Goal: Task Accomplishment & Management: Complete application form

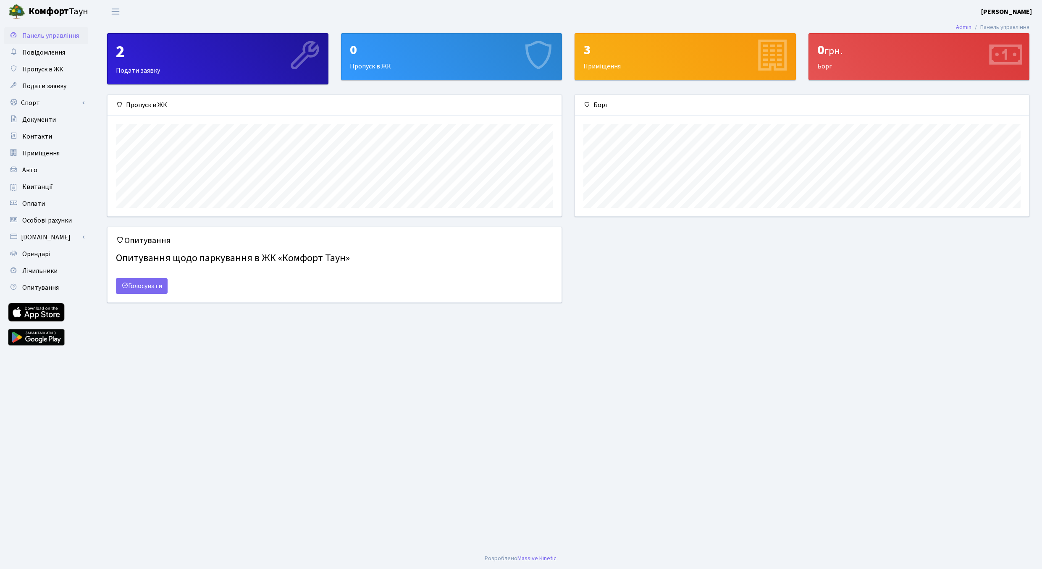
scroll to position [121, 454]
click at [419, 70] on div "0 Пропуск в ЖК" at bounding box center [452, 57] width 221 height 46
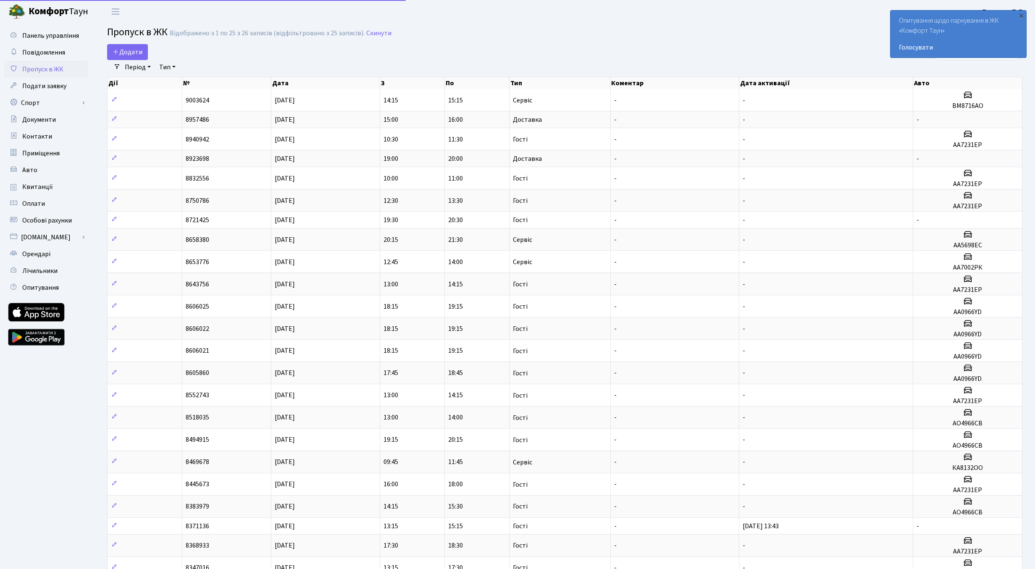
select select "25"
click at [128, 55] on span "Додати" at bounding box center [128, 51] width 30 height 9
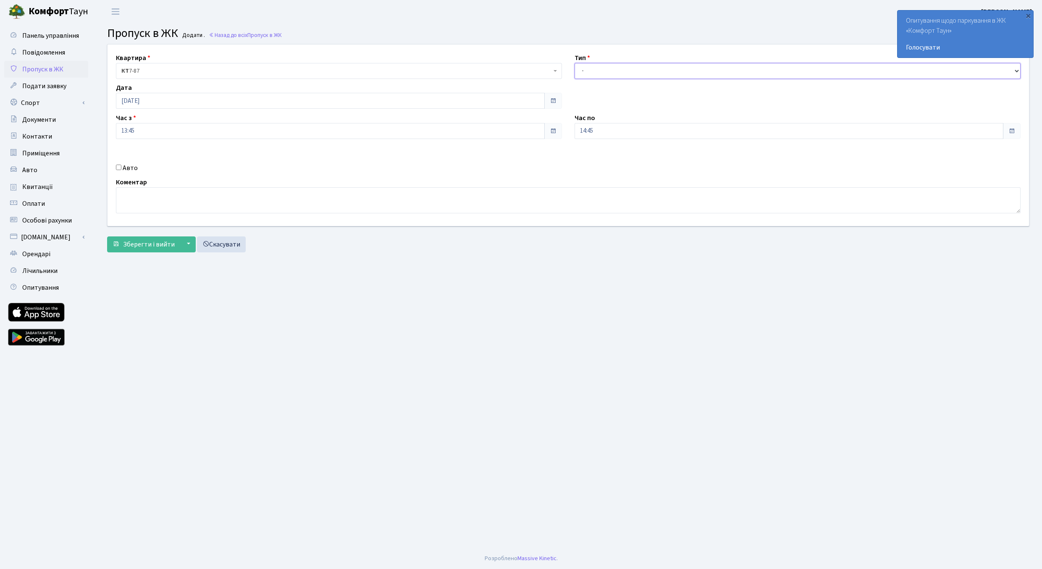
click at [575, 63] on select "- Доставка Таксі Гості Сервіс" at bounding box center [798, 71] width 446 height 16
select select "3"
click option "Гості" at bounding box center [0, 0] width 0 height 0
click at [120, 168] on input "Авто" at bounding box center [118, 167] width 5 height 5
checkbox input "true"
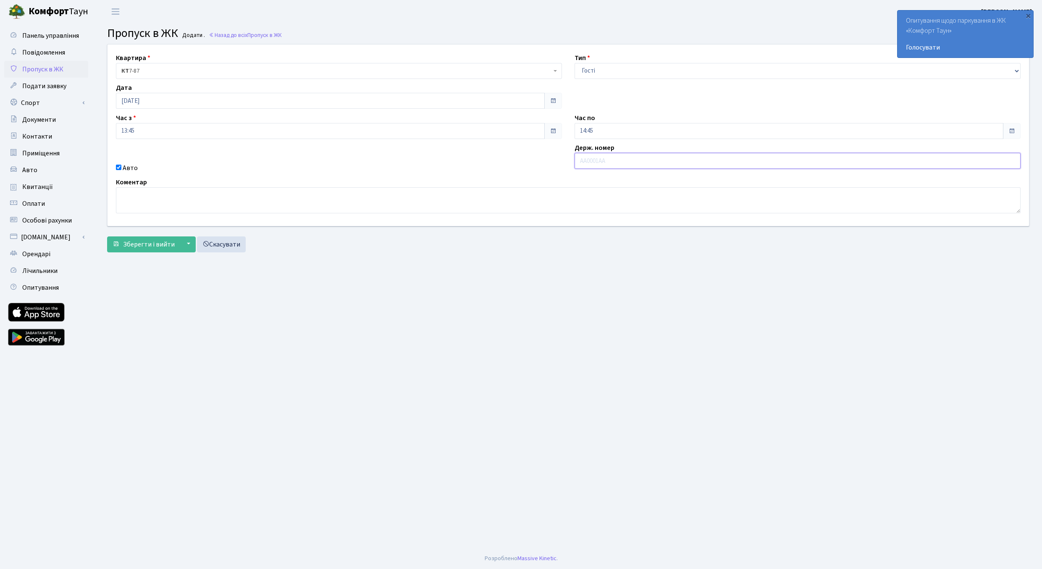
paste input "АА7137МА"
type input "АА7137МА"
click at [555, 135] on span at bounding box center [553, 131] width 18 height 16
click at [531, 131] on input "13:45" at bounding box center [330, 131] width 429 height 16
click at [137, 161] on icon at bounding box center [139, 160] width 23 height 23
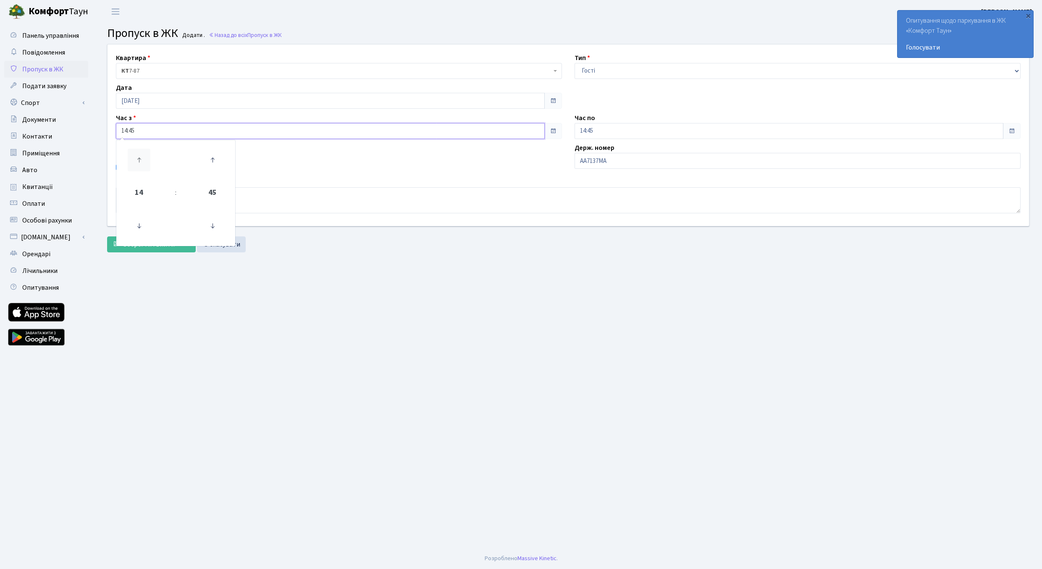
click at [137, 161] on icon at bounding box center [139, 160] width 23 height 23
type input "18:45"
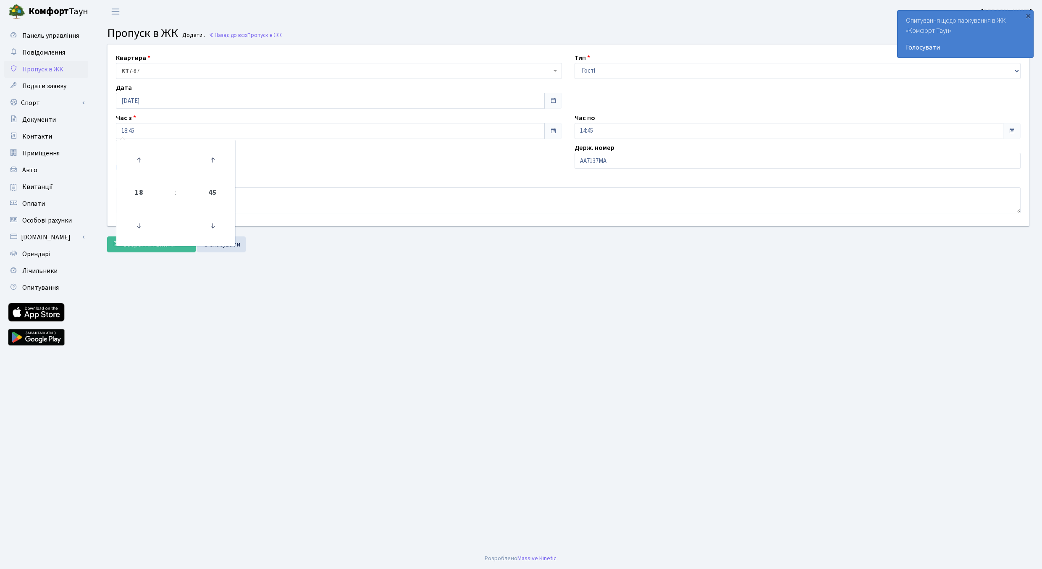
click at [305, 170] on div "Авто" at bounding box center [339, 168] width 459 height 10
click at [676, 128] on input "14:45" at bounding box center [789, 131] width 429 height 16
click at [599, 159] on icon at bounding box center [597, 160] width 23 height 23
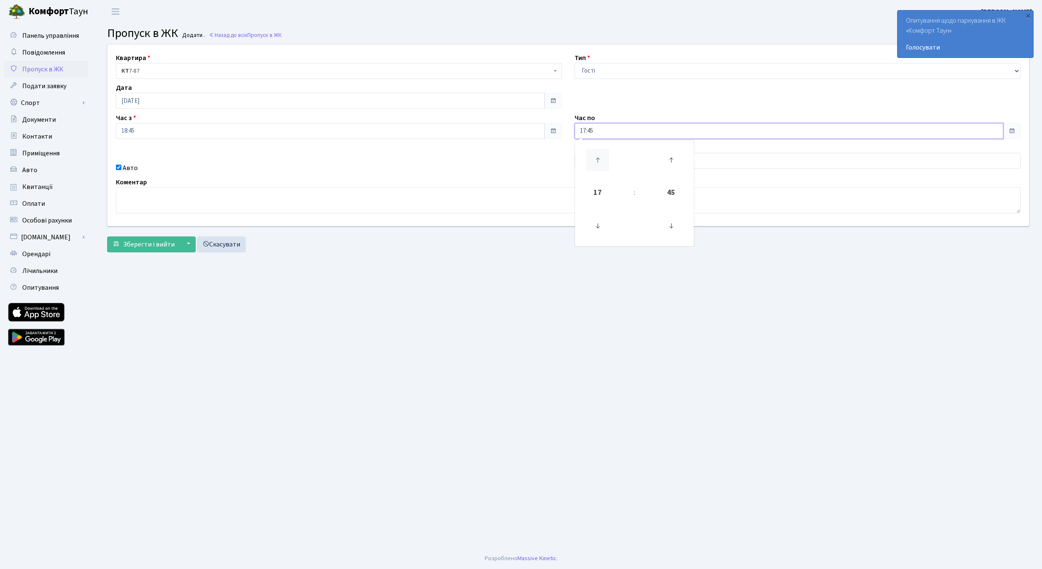
click at [599, 159] on icon at bounding box center [597, 160] width 23 height 23
type input "19:45"
click at [619, 132] on input "19:45" at bounding box center [789, 131] width 429 height 16
click at [719, 147] on div "Держ. номер АА7137МА" at bounding box center [797, 158] width 459 height 30
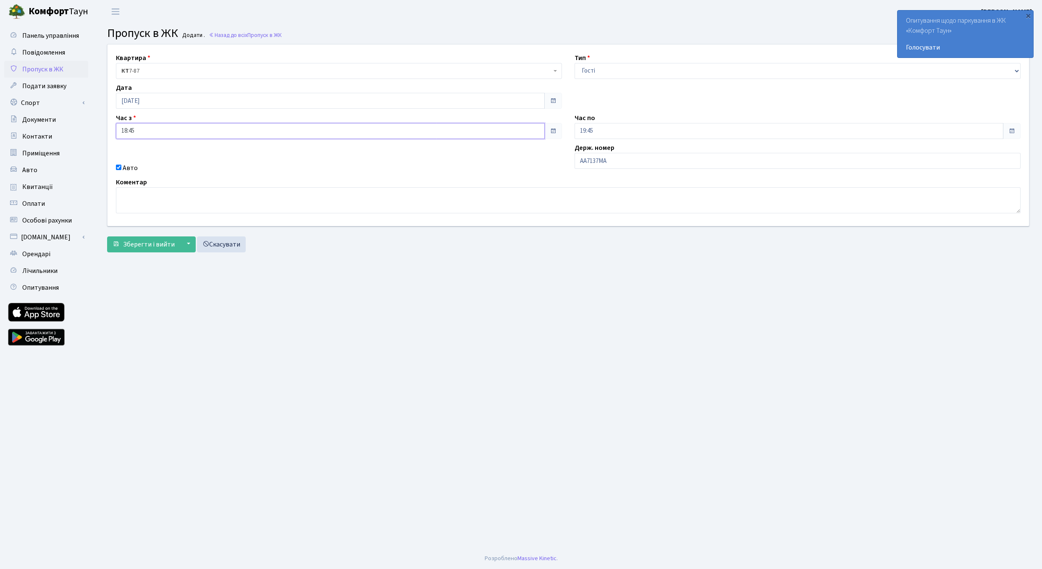
click at [387, 131] on input "18:45" at bounding box center [330, 131] width 429 height 16
click at [214, 231] on icon at bounding box center [212, 226] width 23 height 23
type input "18:30"
click at [297, 133] on input "18:30" at bounding box center [330, 131] width 429 height 16
click at [308, 147] on div "Квартира <b>КТ</b>&nbsp;&nbsp;&nbsp;&nbsp;7-87 <b>КТ</b>&nbsp;&nbsp;&nbsp;&nbsp…" at bounding box center [568, 135] width 934 height 181
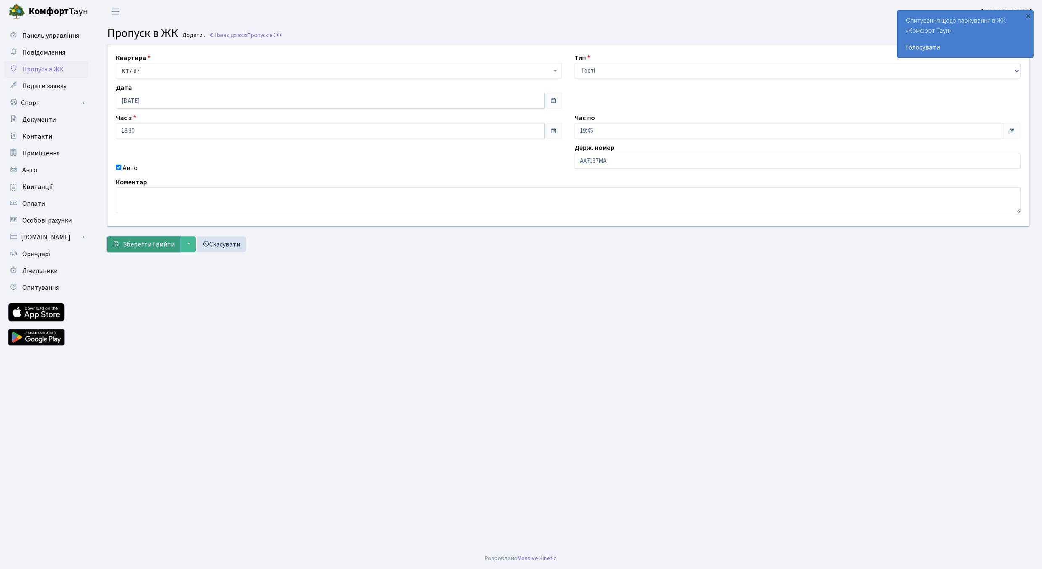
click at [165, 244] on span "Зберегти і вийти" at bounding box center [149, 244] width 52 height 9
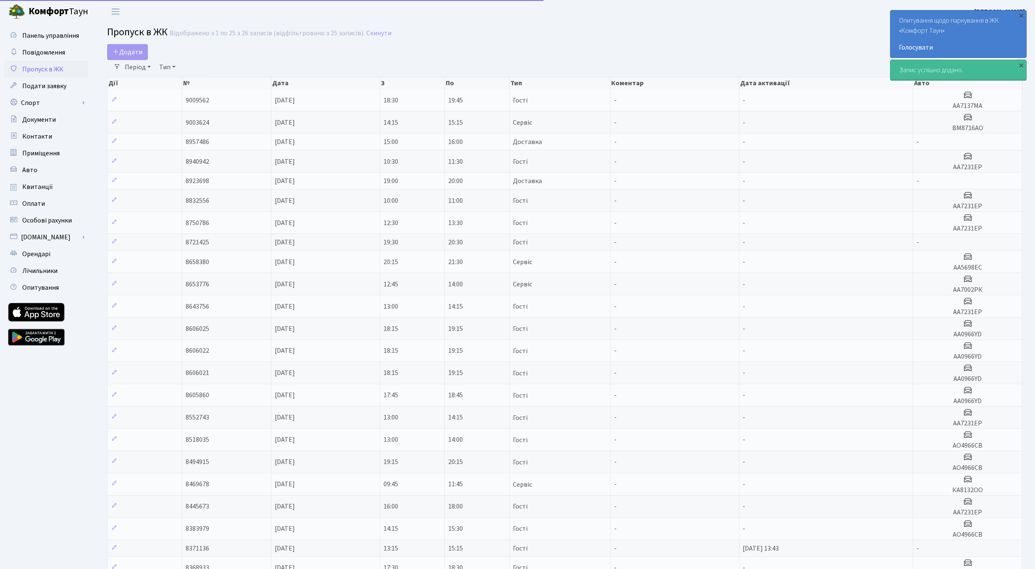
select select "25"
